Goal: Check status: Check status

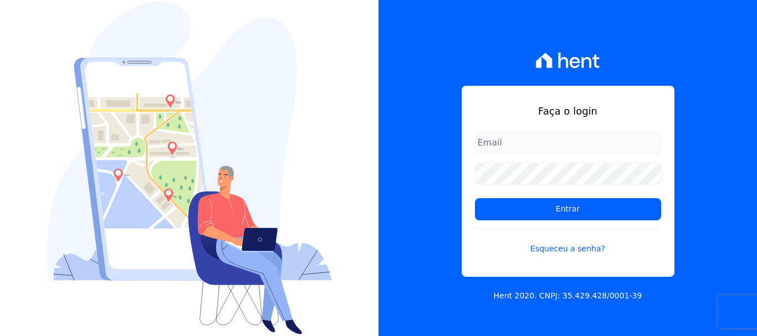
type input "[PERSON_NAME][EMAIL_ADDRESS][DOMAIN_NAME]"
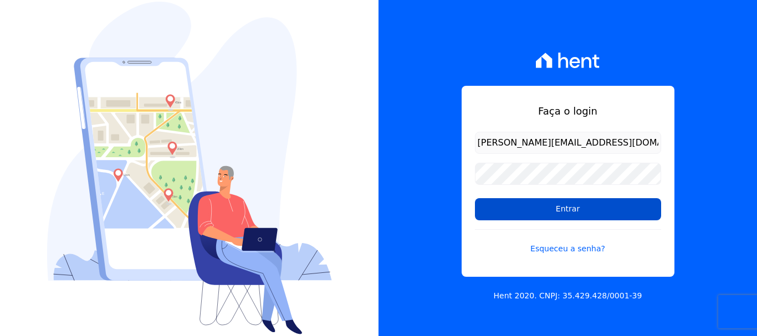
click at [561, 209] on input "Entrar" at bounding box center [568, 209] width 186 height 22
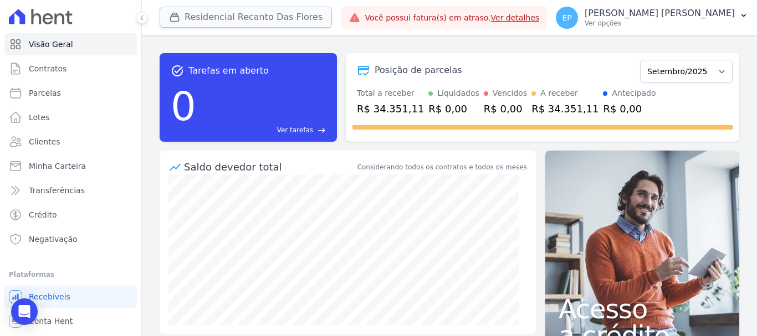
click at [175, 15] on icon "button" at bounding box center [175, 17] width 8 height 8
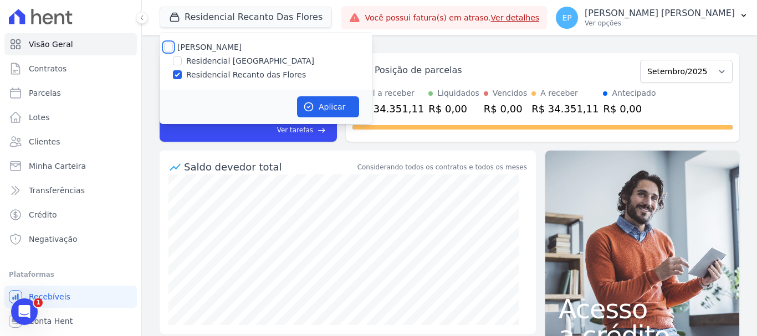
click at [169, 47] on input "[PERSON_NAME]" at bounding box center [168, 47] width 9 height 9
checkbox input "true"
click at [330, 104] on button "Aplicar" at bounding box center [328, 106] width 62 height 21
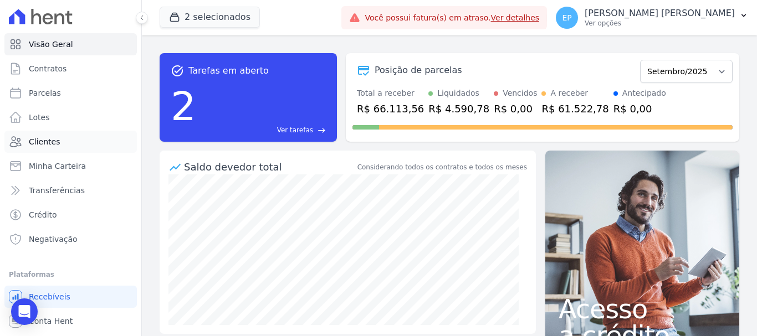
click at [35, 141] on span "Clientes" at bounding box center [44, 141] width 31 height 11
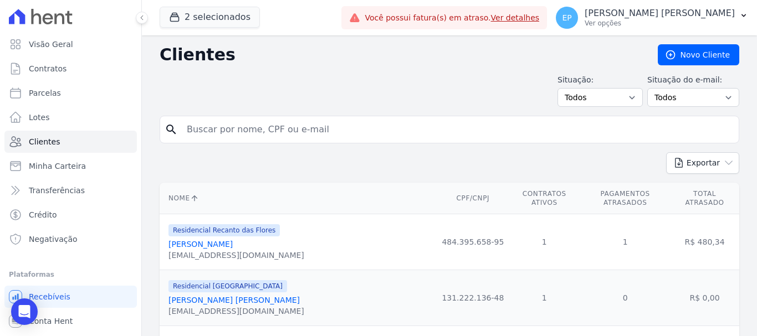
drag, startPoint x: 238, startPoint y: 129, endPoint x: 242, endPoint y: 134, distance: 6.3
click at [238, 131] on input "search" at bounding box center [457, 130] width 554 height 22
paste input "[PERSON_NAME]"
type input "[PERSON_NAME]"
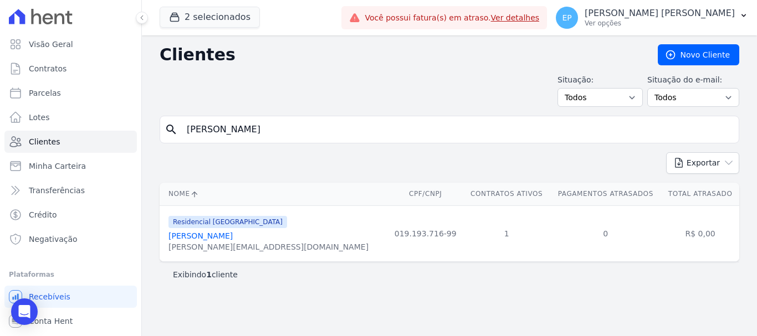
click at [222, 238] on link "[PERSON_NAME]" at bounding box center [200, 236] width 64 height 9
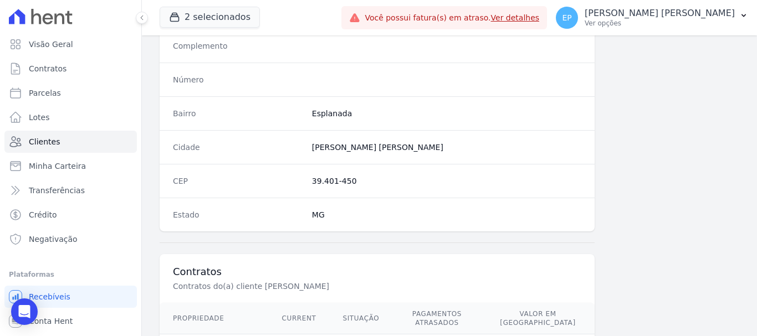
scroll to position [700, 0]
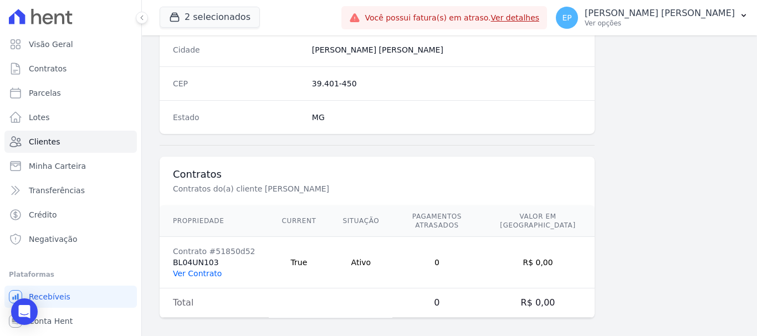
click at [211, 269] on link "Ver Contrato" at bounding box center [197, 273] width 49 height 9
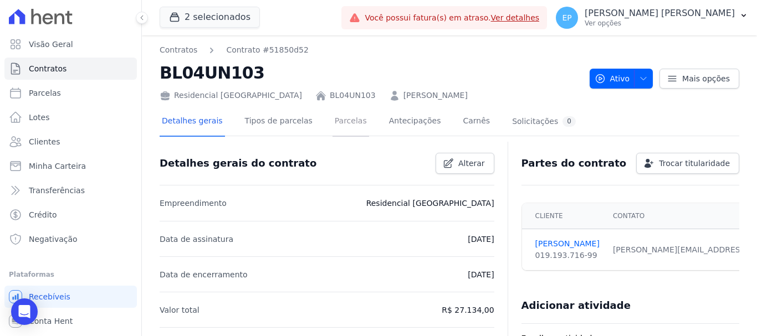
click at [333, 122] on link "Parcelas" at bounding box center [350, 121] width 37 height 29
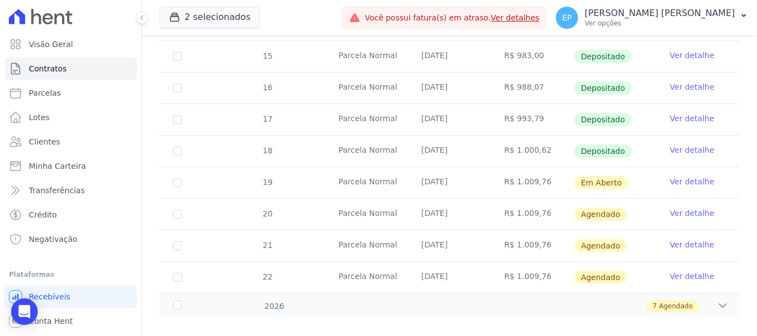
scroll to position [361, 0]
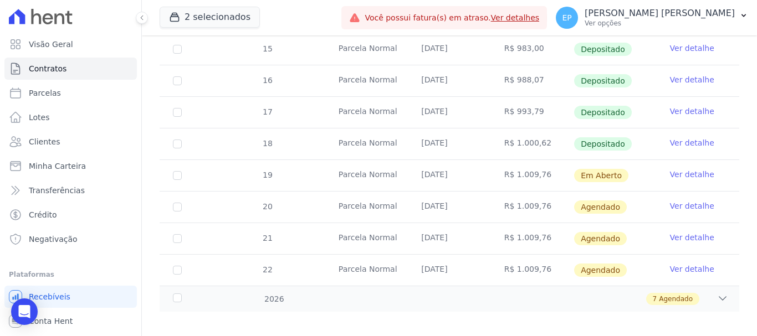
click at [689, 169] on link "Ver detalhe" at bounding box center [692, 174] width 44 height 11
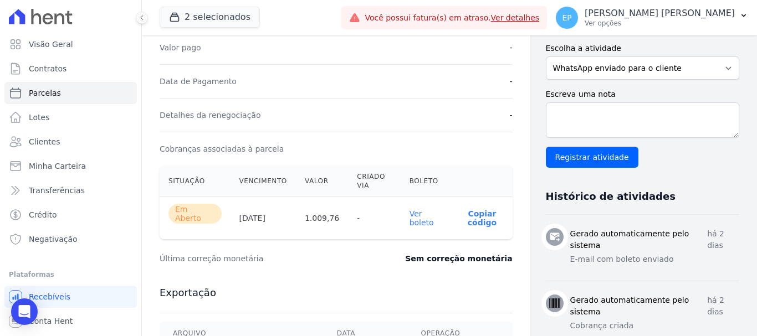
scroll to position [277, 0]
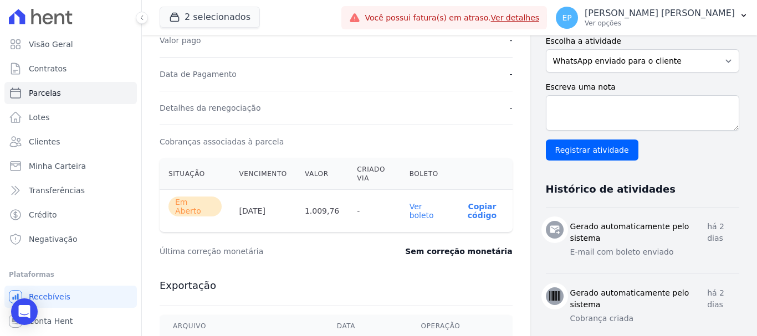
click at [412, 213] on link "Ver boleto" at bounding box center [421, 211] width 24 height 18
